Goal: Task Accomplishment & Management: Complete application form

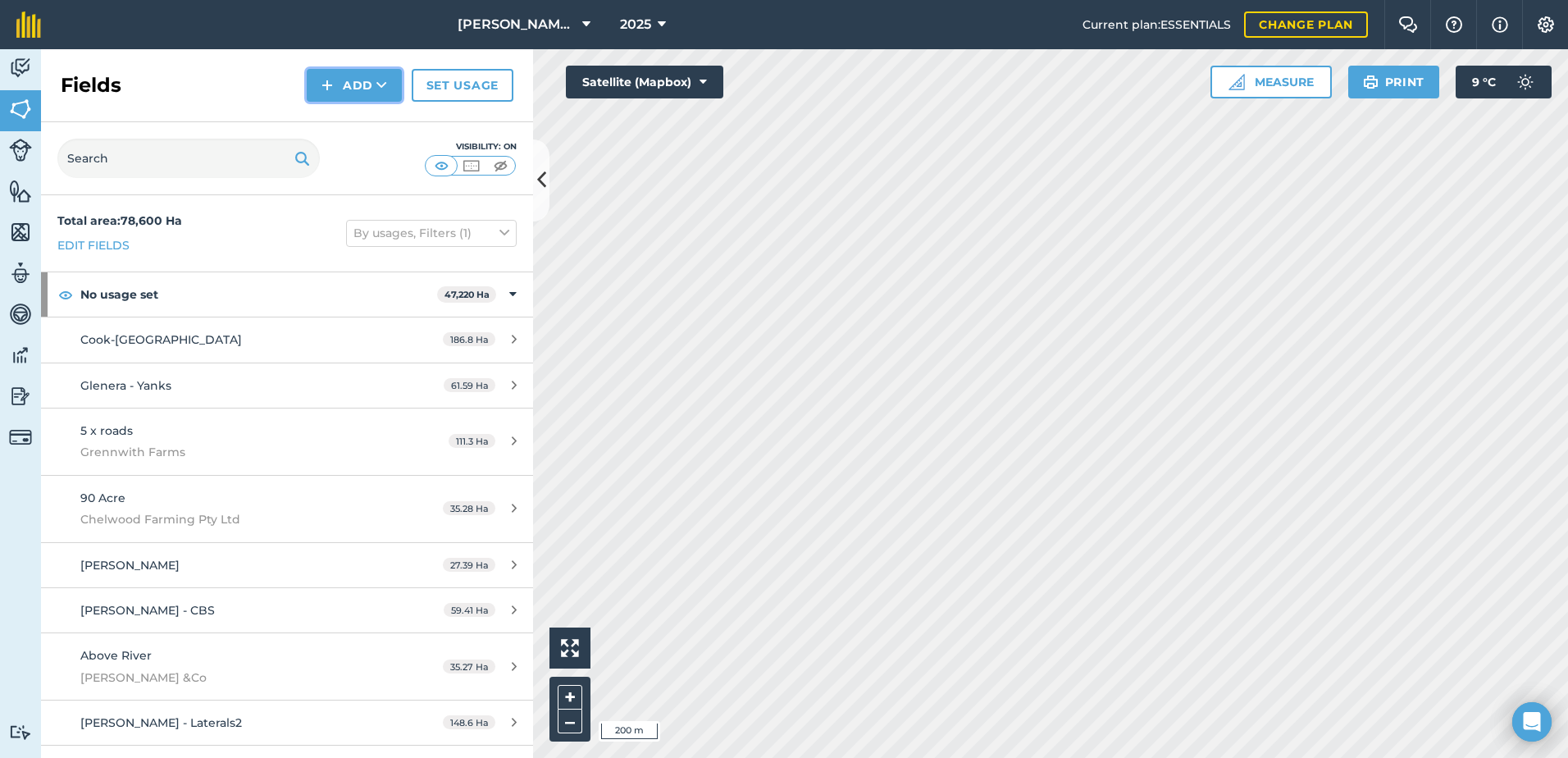
click at [339, 95] on button "Add" at bounding box center [354, 85] width 95 height 33
click at [346, 120] on link "Draw" at bounding box center [354, 122] width 91 height 36
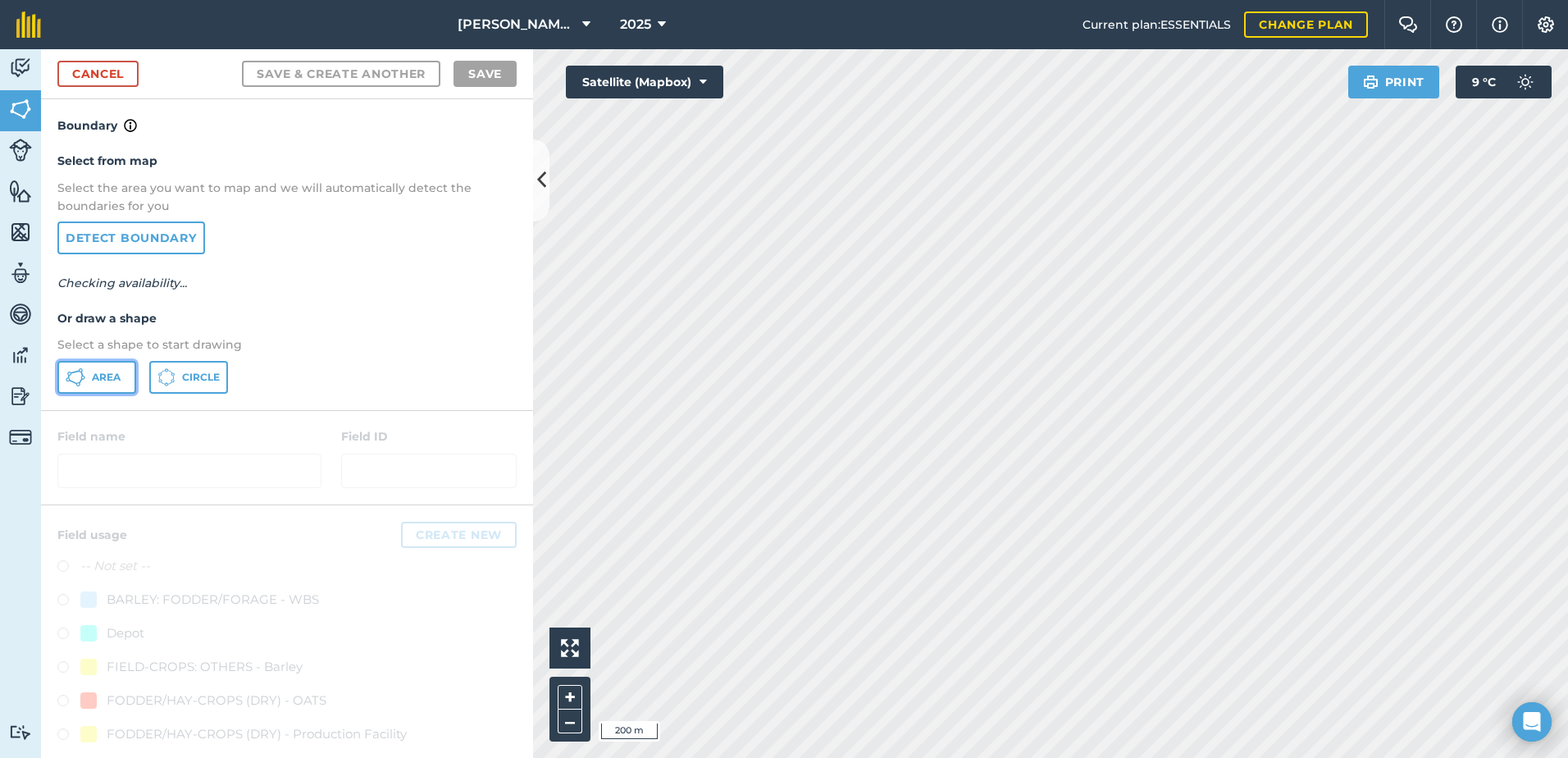
click at [91, 372] on button "Area" at bounding box center [97, 377] width 79 height 33
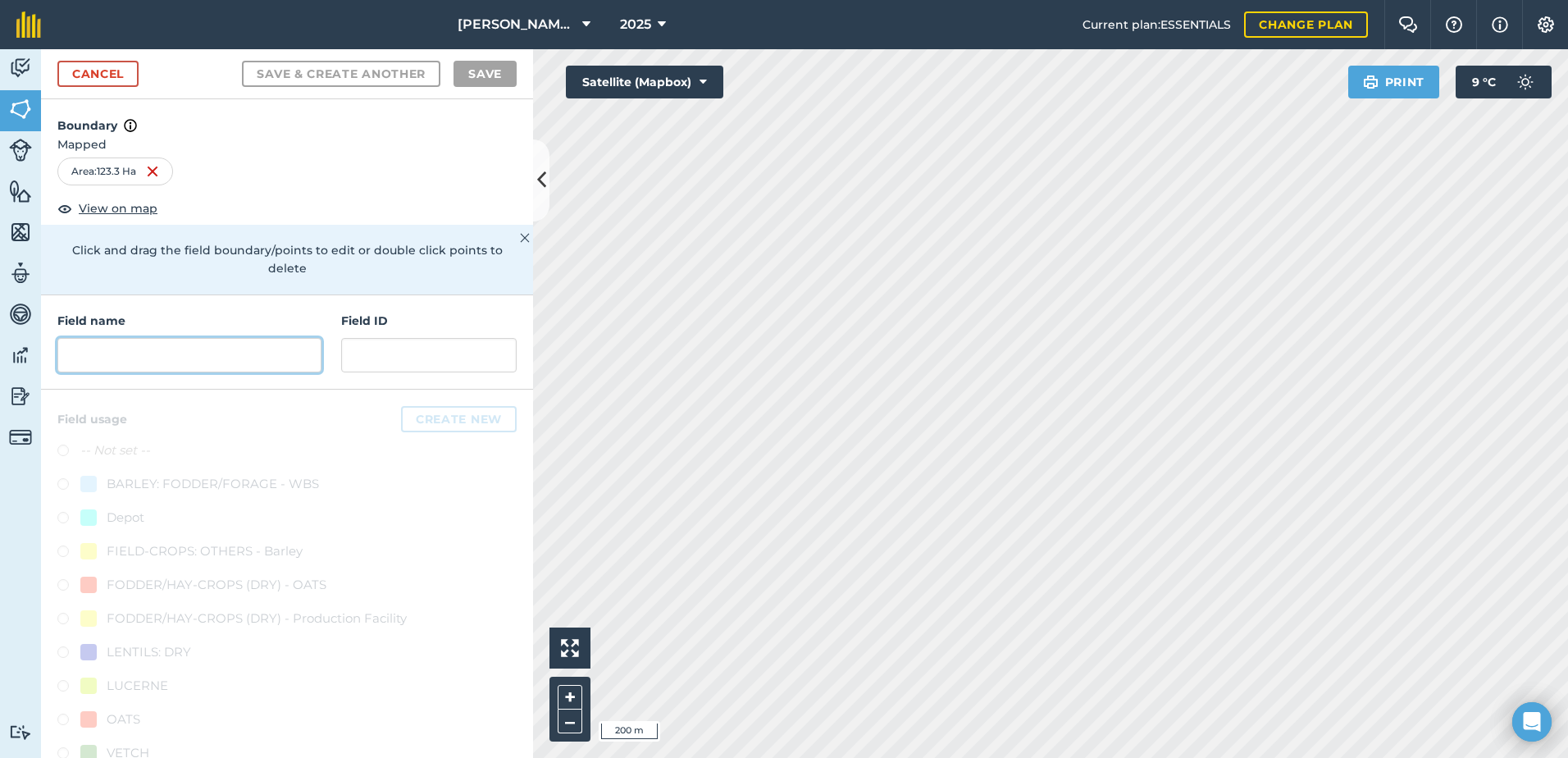
click at [215, 356] on input "text" at bounding box center [189, 355] width 264 height 34
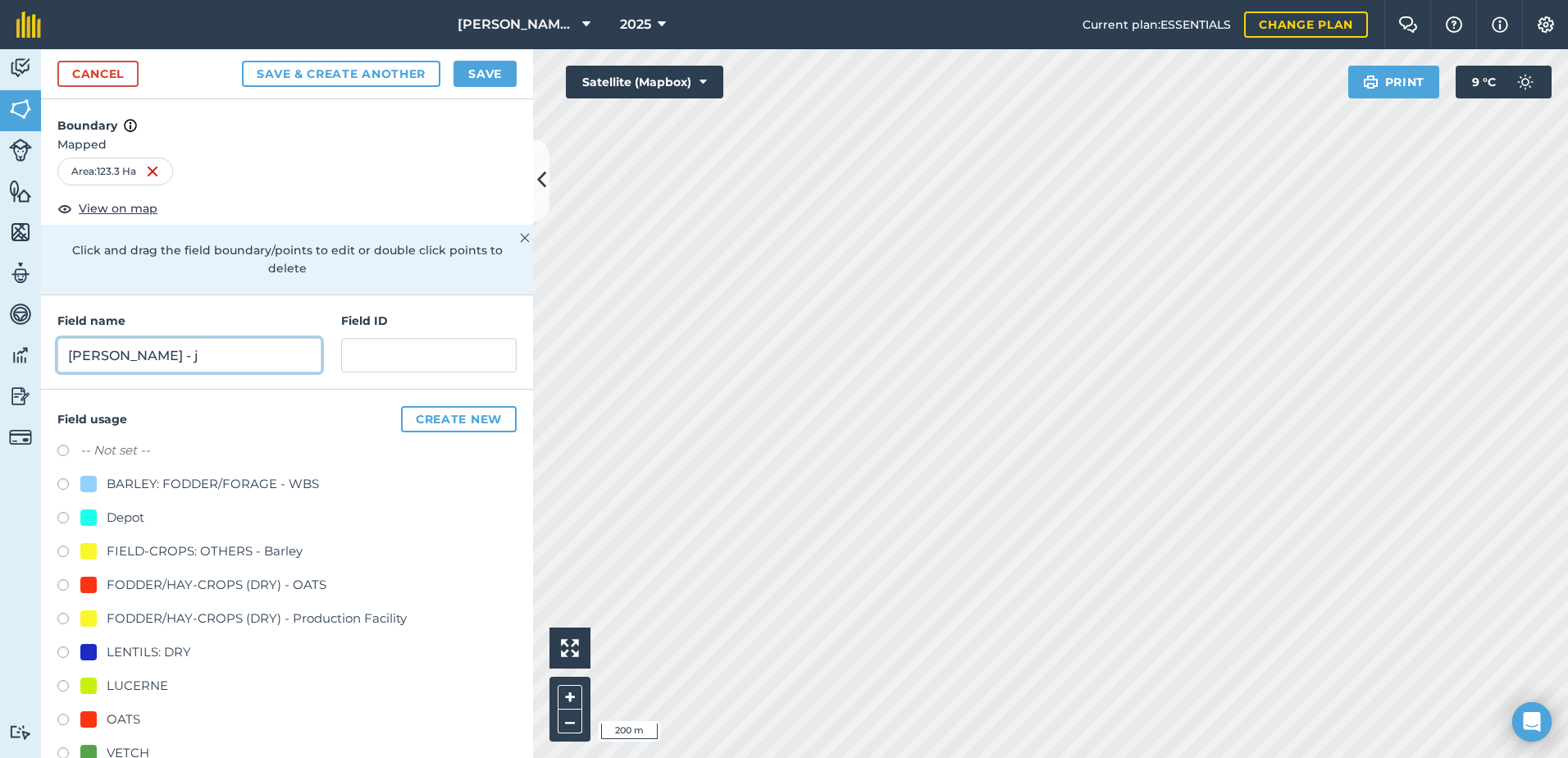
click at [182, 354] on input "[PERSON_NAME] - j" at bounding box center [189, 355] width 264 height 34
type input "[PERSON_NAME] - j"
click at [65, 591] on label at bounding box center [69, 588] width 23 height 16
radio input "true"
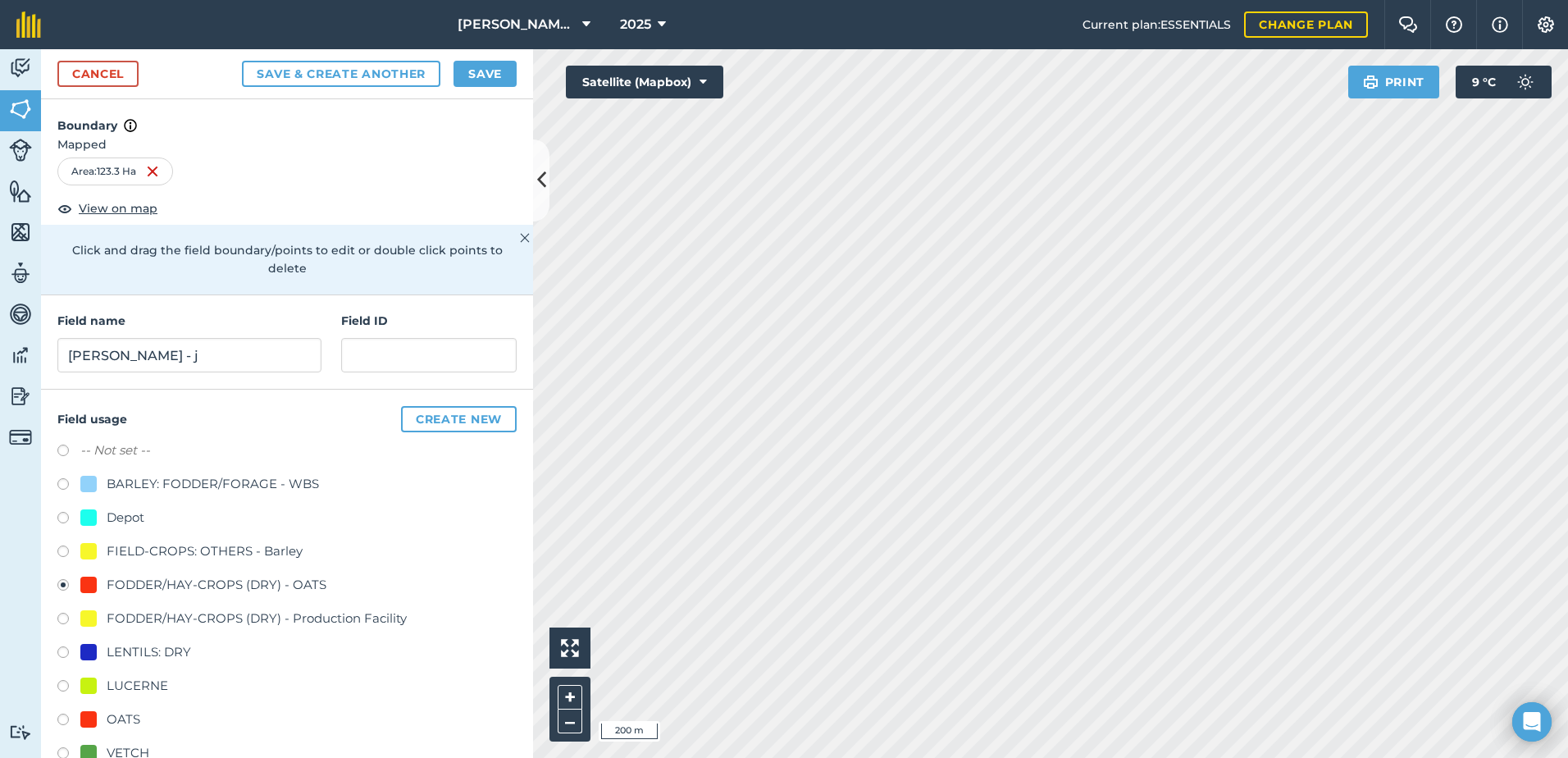
click at [60, 720] on label at bounding box center [69, 722] width 23 height 16
radio input "true"
click at [476, 72] on button "Save" at bounding box center [485, 74] width 63 height 26
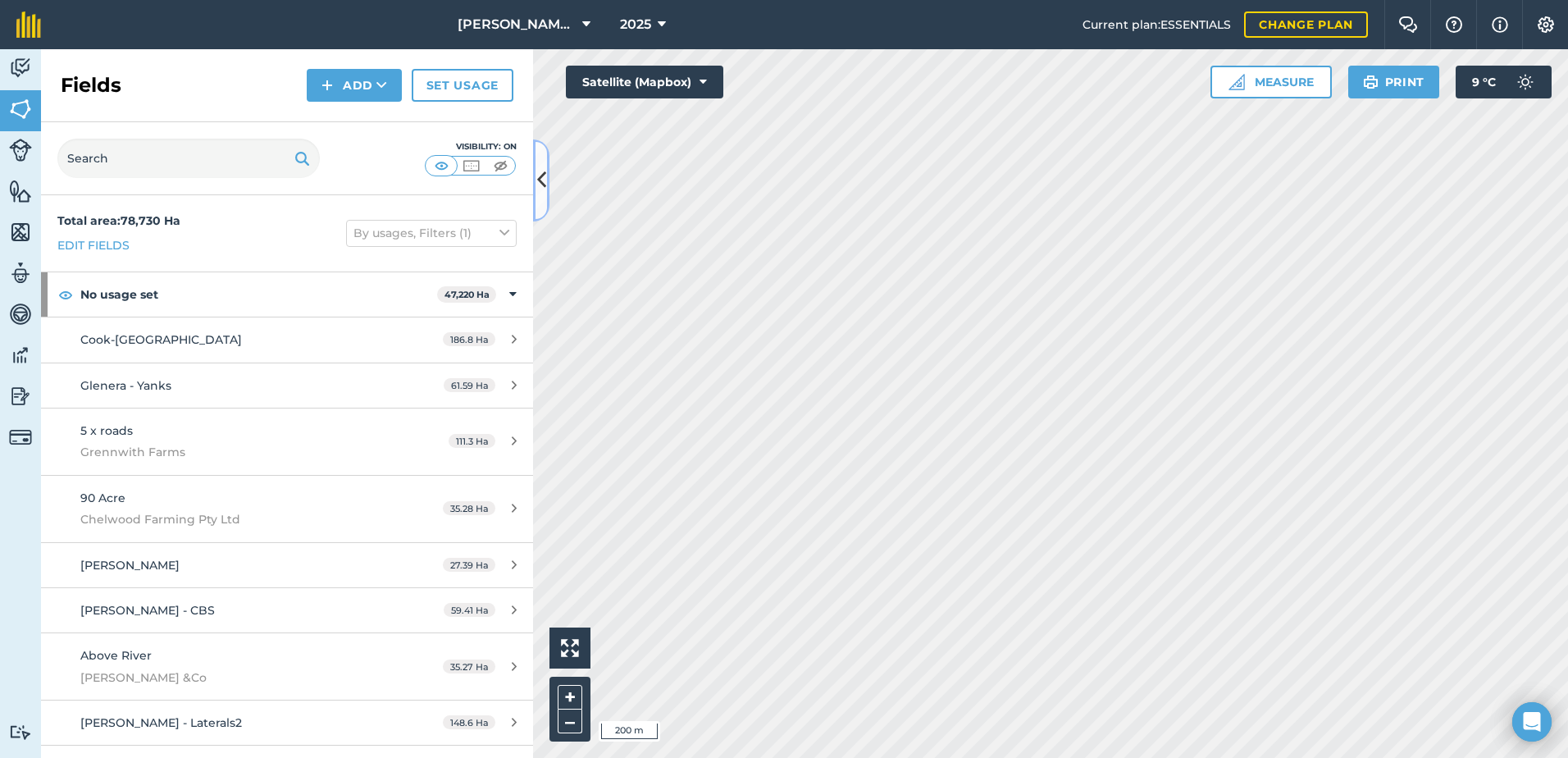
click at [546, 205] on button at bounding box center [541, 179] width 16 height 82
